Goal: Transaction & Acquisition: Purchase product/service

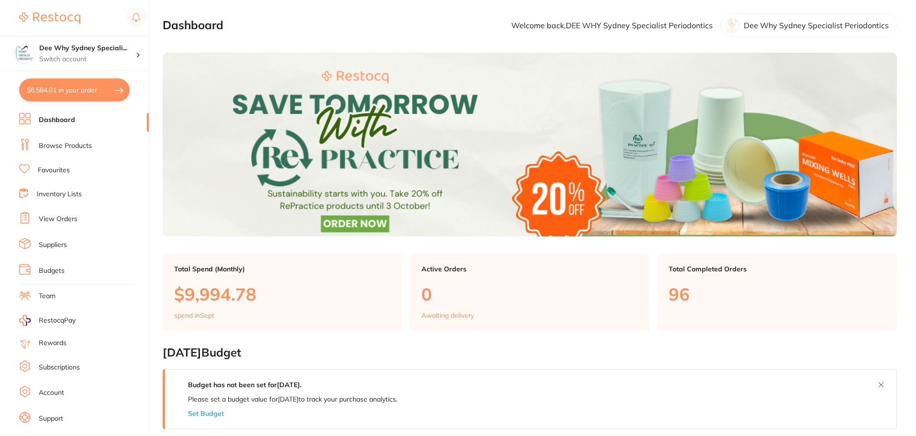
click at [89, 119] on li "Dashboard" at bounding box center [84, 120] width 130 height 14
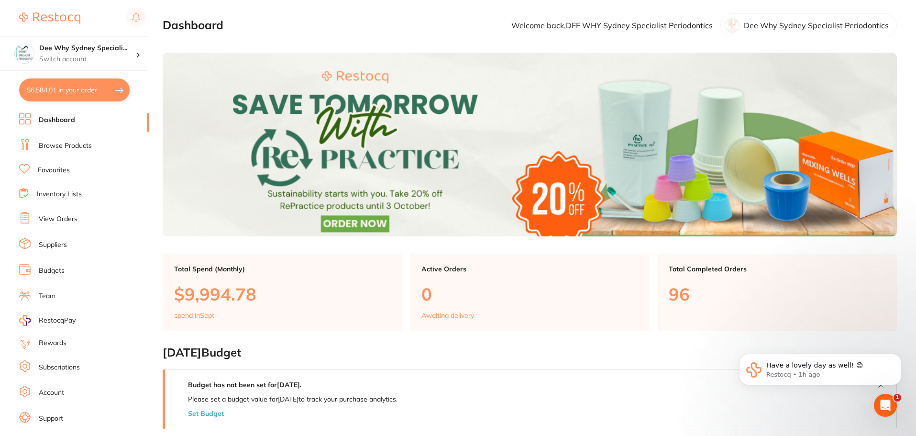
click at [80, 141] on link "Browse Products" at bounding box center [65, 146] width 53 height 10
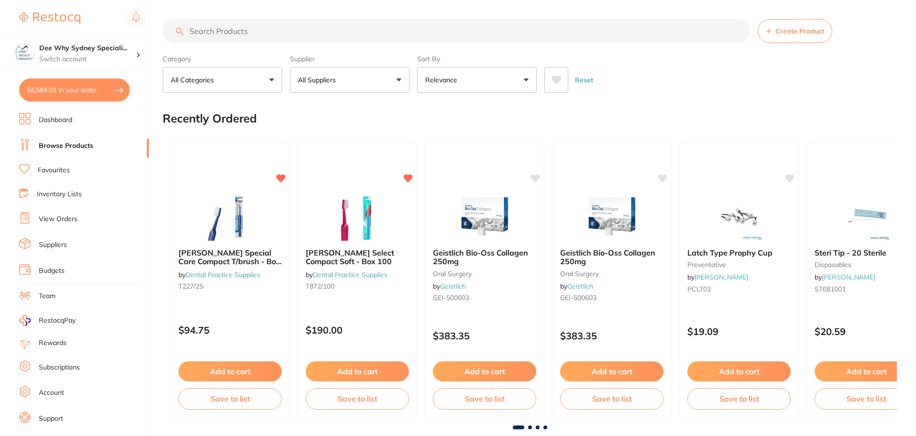
click at [230, 28] on input "search" at bounding box center [456, 31] width 587 height 24
type input "b"
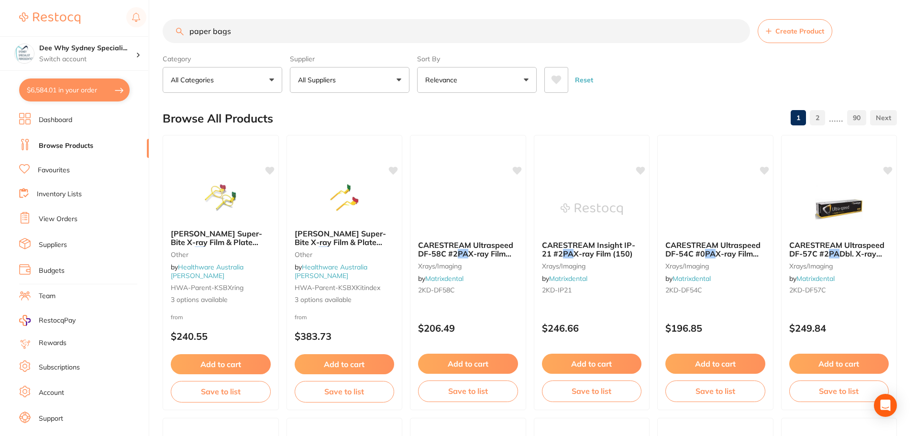
type input "paper bags"
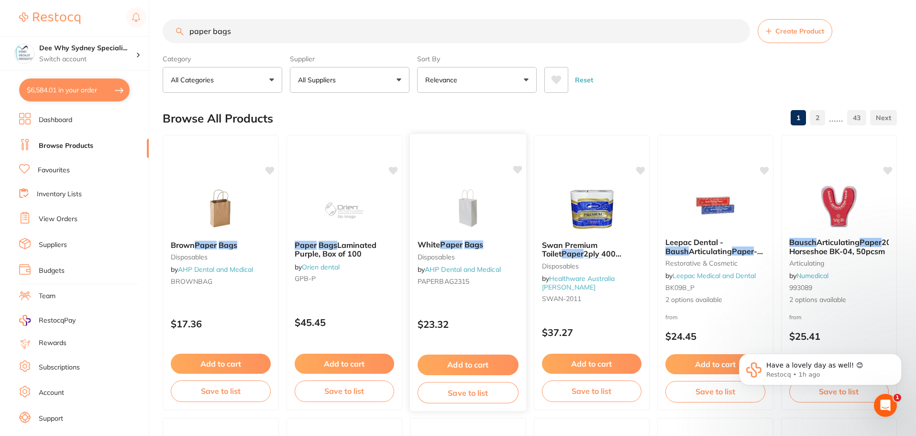
click at [446, 209] on img at bounding box center [468, 208] width 63 height 48
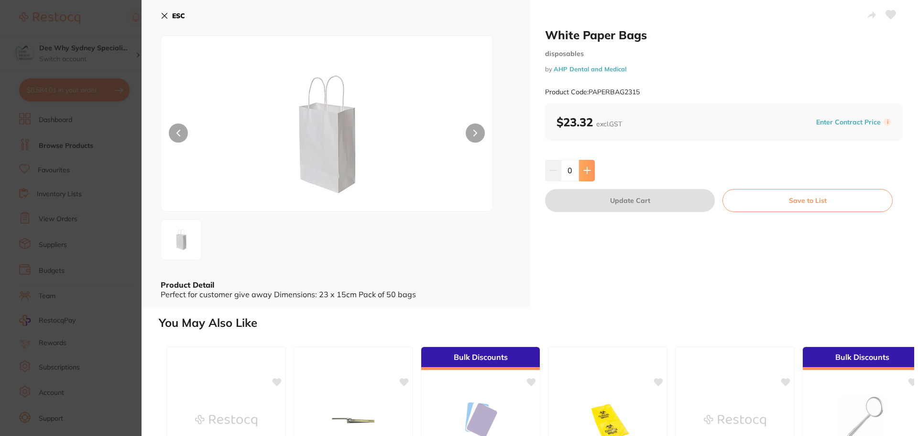
click at [588, 173] on icon at bounding box center [588, 170] width 8 height 8
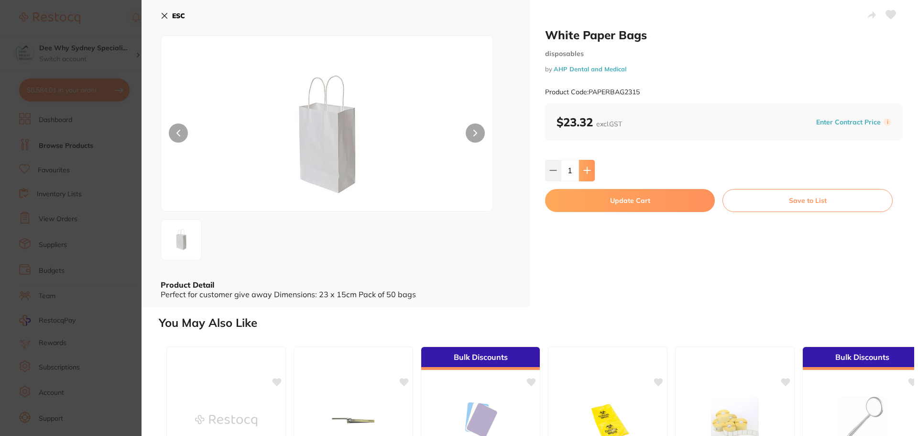
click at [588, 172] on icon at bounding box center [588, 170] width 8 height 8
type input "4"
click at [595, 204] on button "Update Cart" at bounding box center [630, 200] width 170 height 23
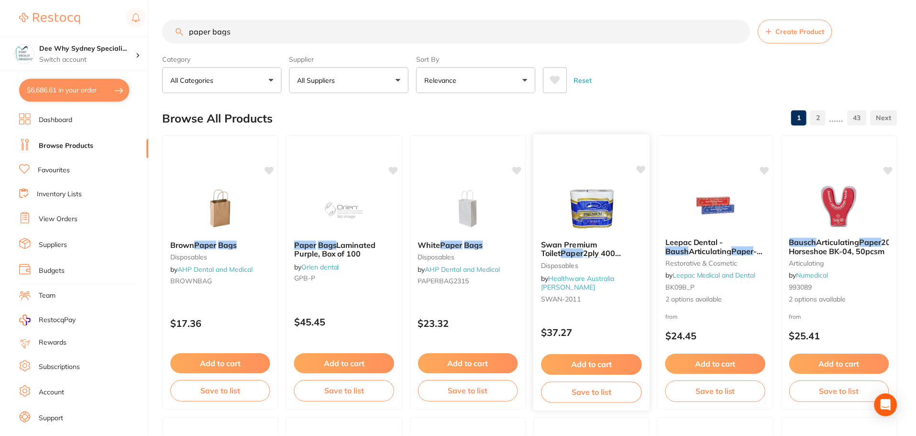
scroll to position [2, 0]
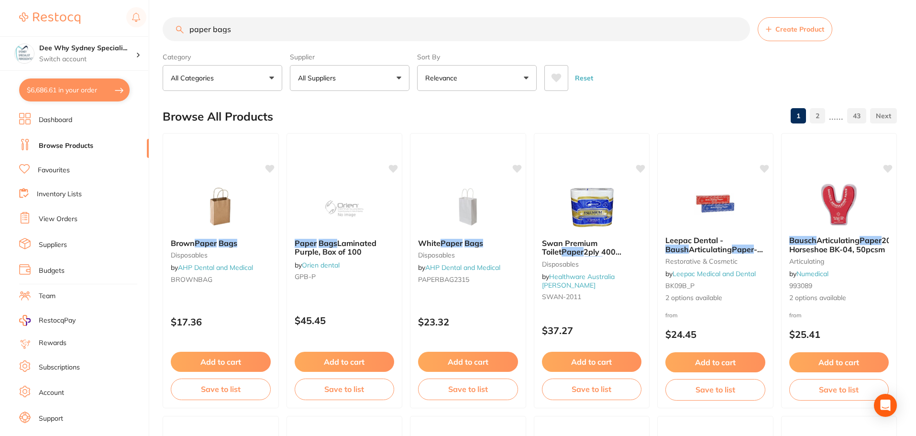
click at [64, 84] on button "$6,686.61 in your order" at bounding box center [74, 89] width 110 height 23
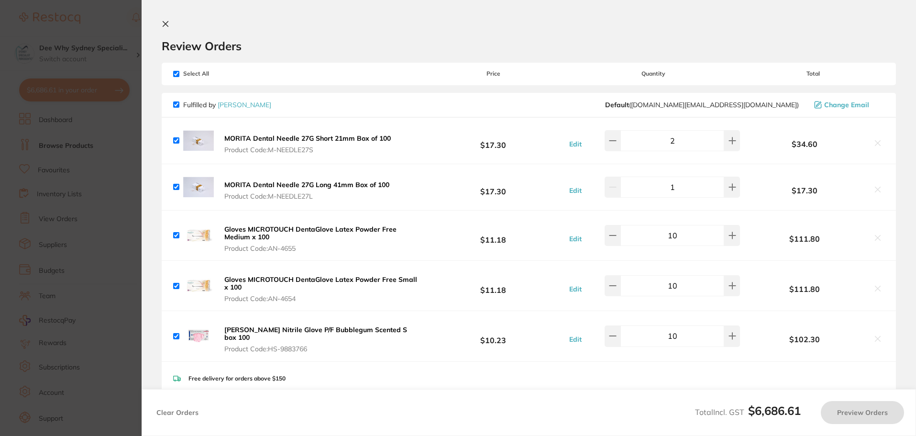
checkbox input "true"
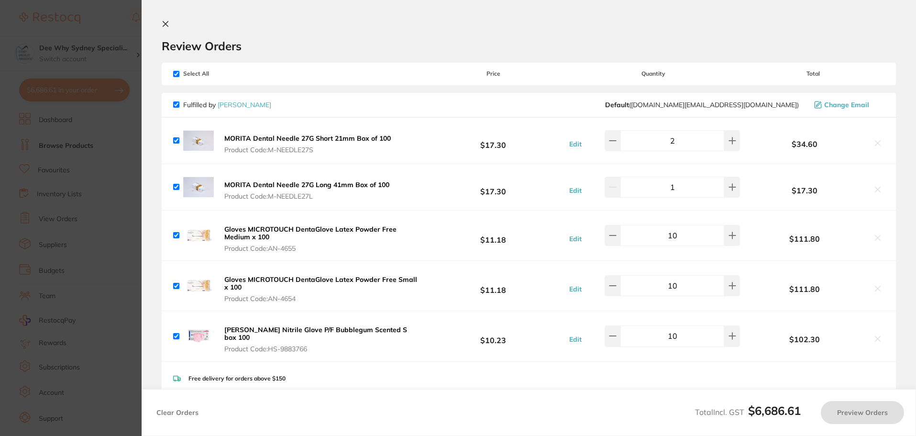
checkbox input "true"
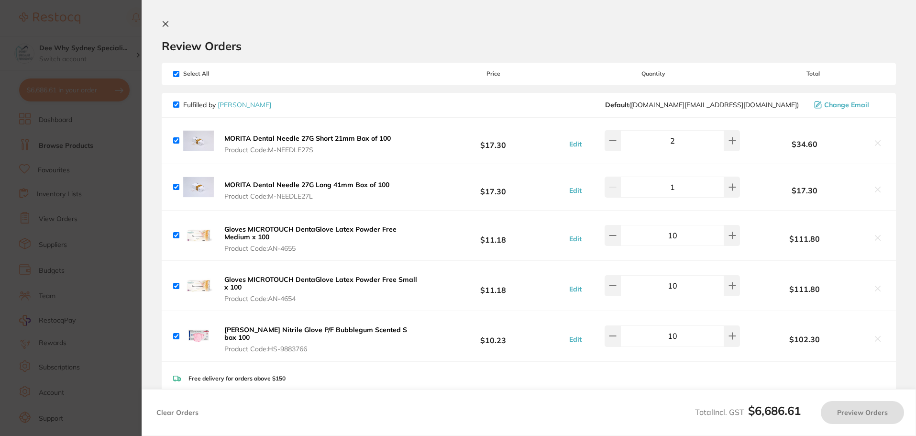
checkbox input "true"
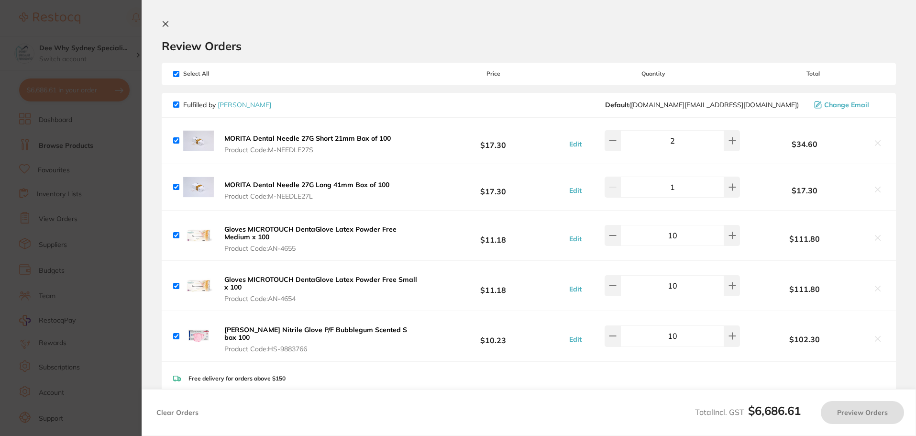
checkbox input "true"
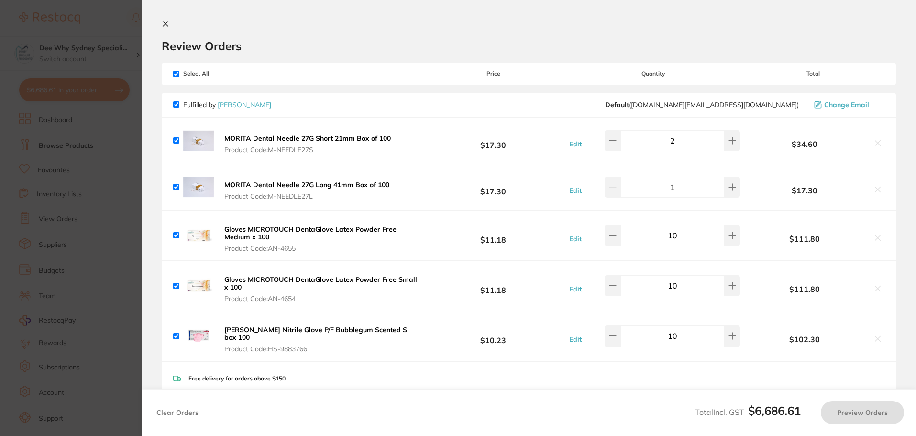
checkbox input "true"
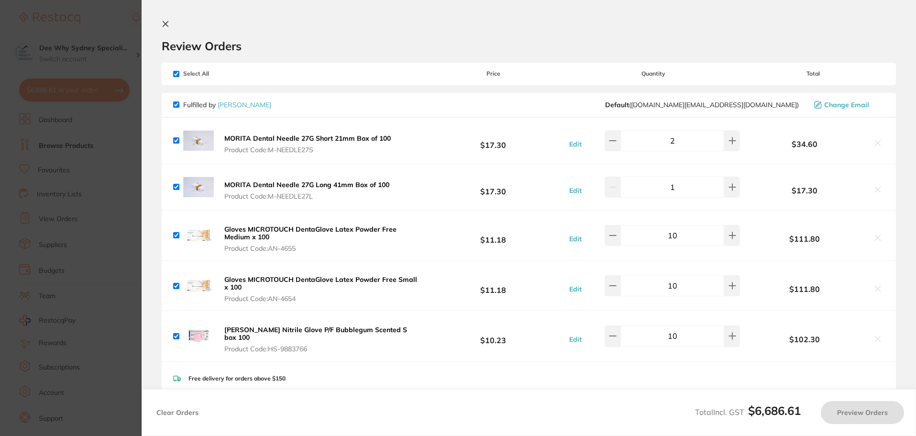
checkbox input "true"
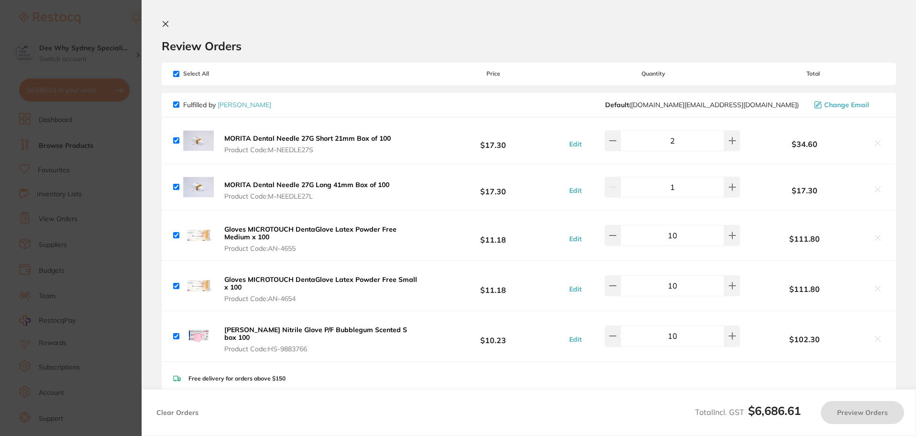
checkbox input "true"
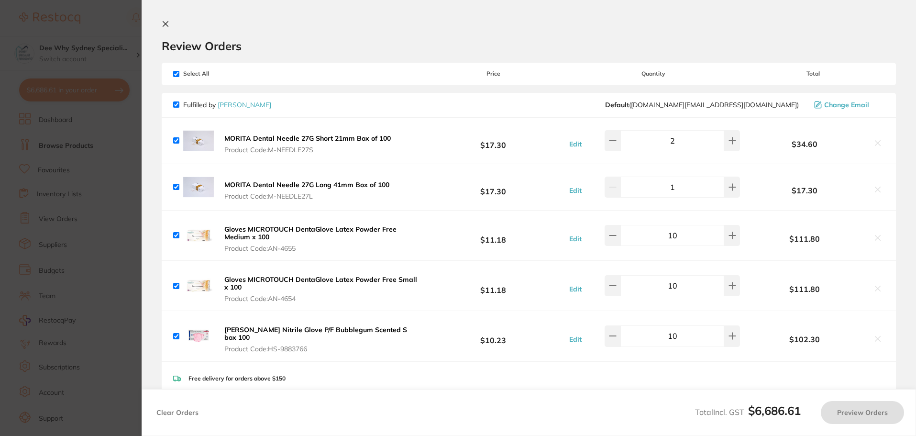
checkbox input "true"
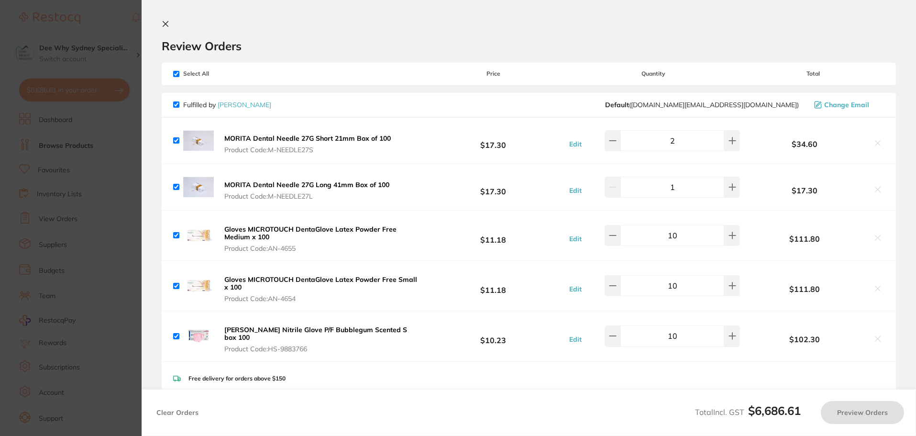
checkbox input "true"
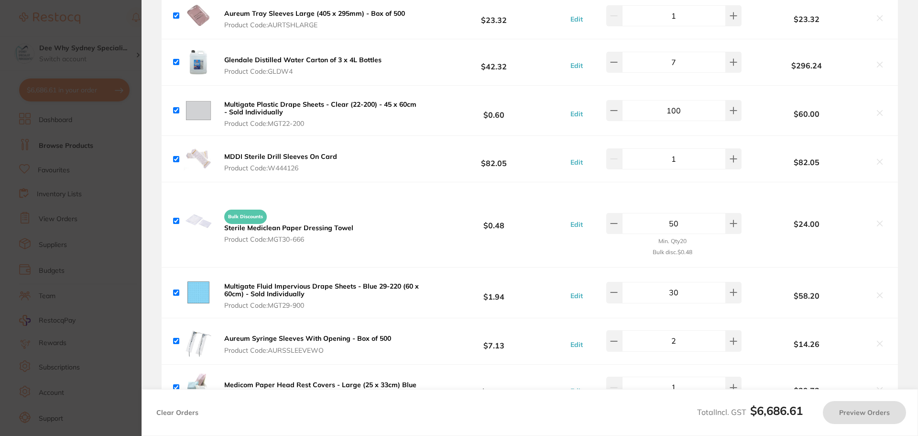
checkbox input "true"
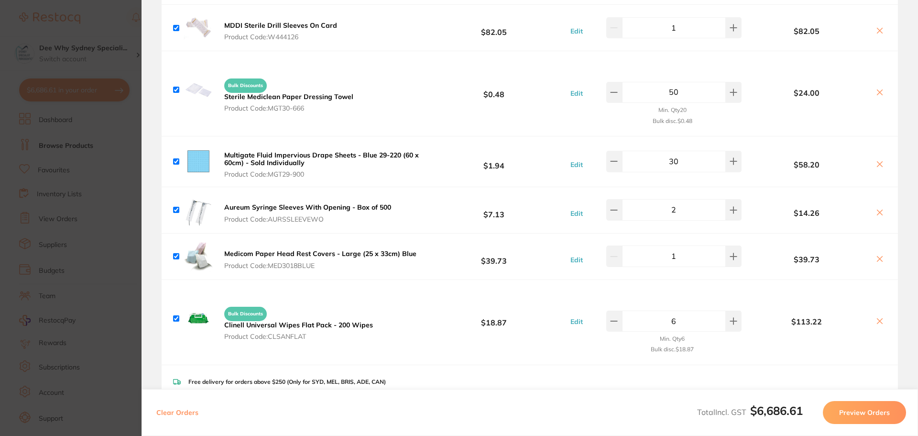
scroll to position [765, 0]
